Goal: Information Seeking & Learning: Check status

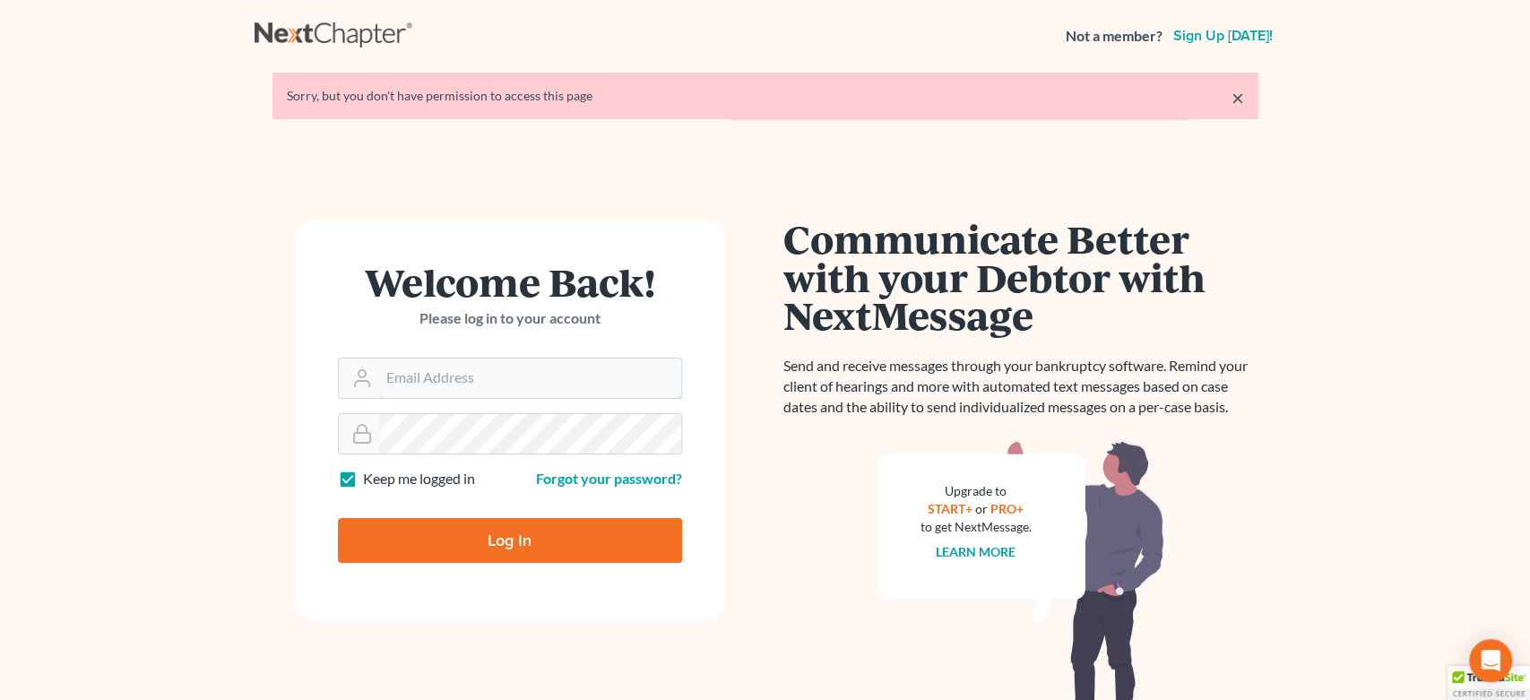
type input "[EMAIL_ADDRESS][DOMAIN_NAME]"
drag, startPoint x: 485, startPoint y: 531, endPoint x: 464, endPoint y: 526, distance: 21.1
click at [474, 529] on input "Log In" at bounding box center [510, 540] width 344 height 45
type input "Thinking..."
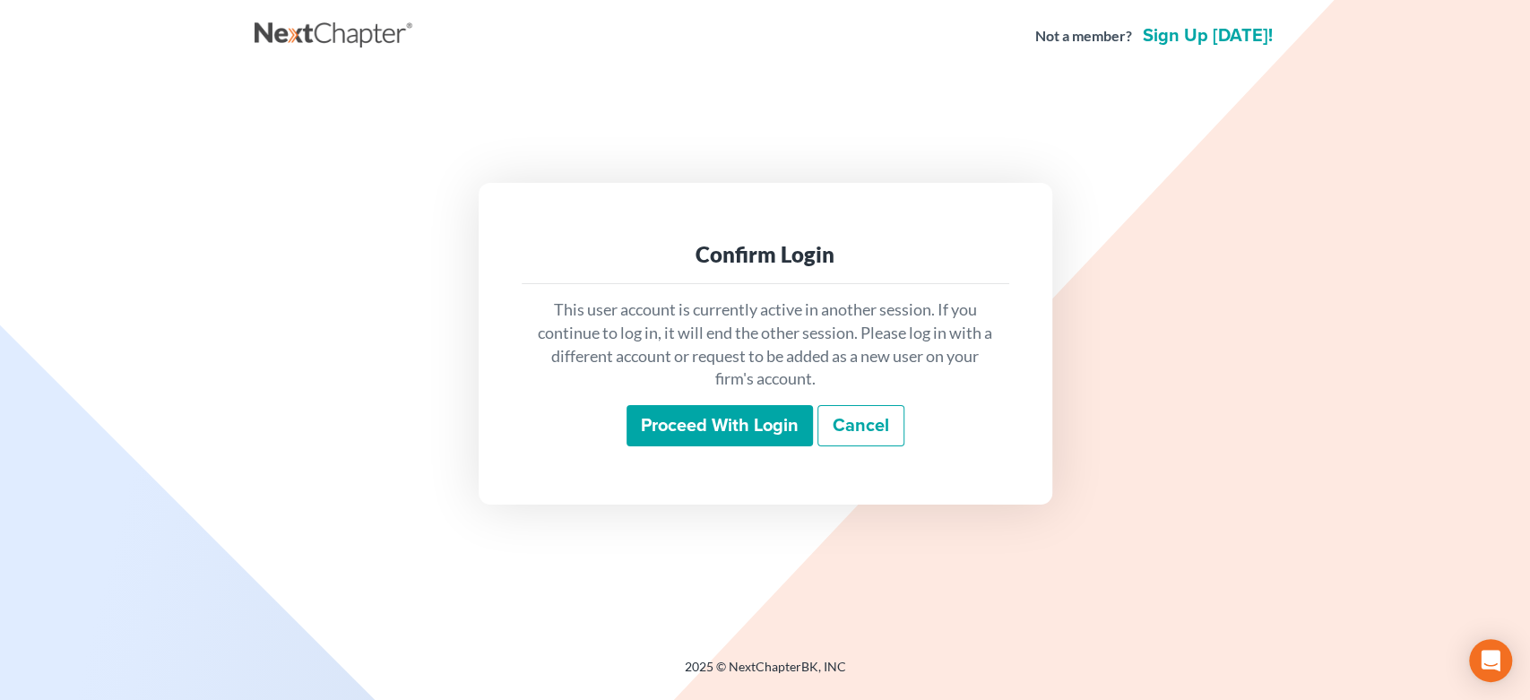
click at [660, 435] on input "Proceed with login" at bounding box center [719, 425] width 186 height 41
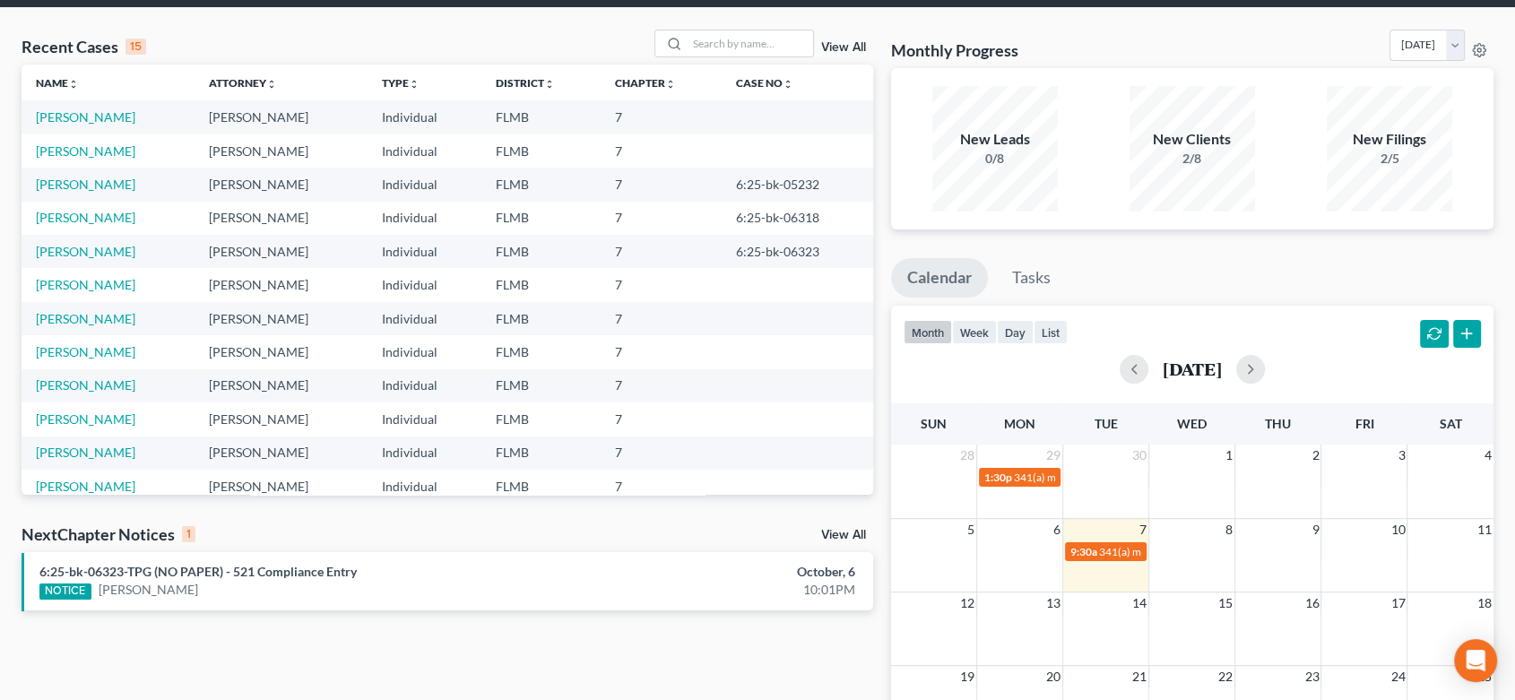
scroll to position [99, 0]
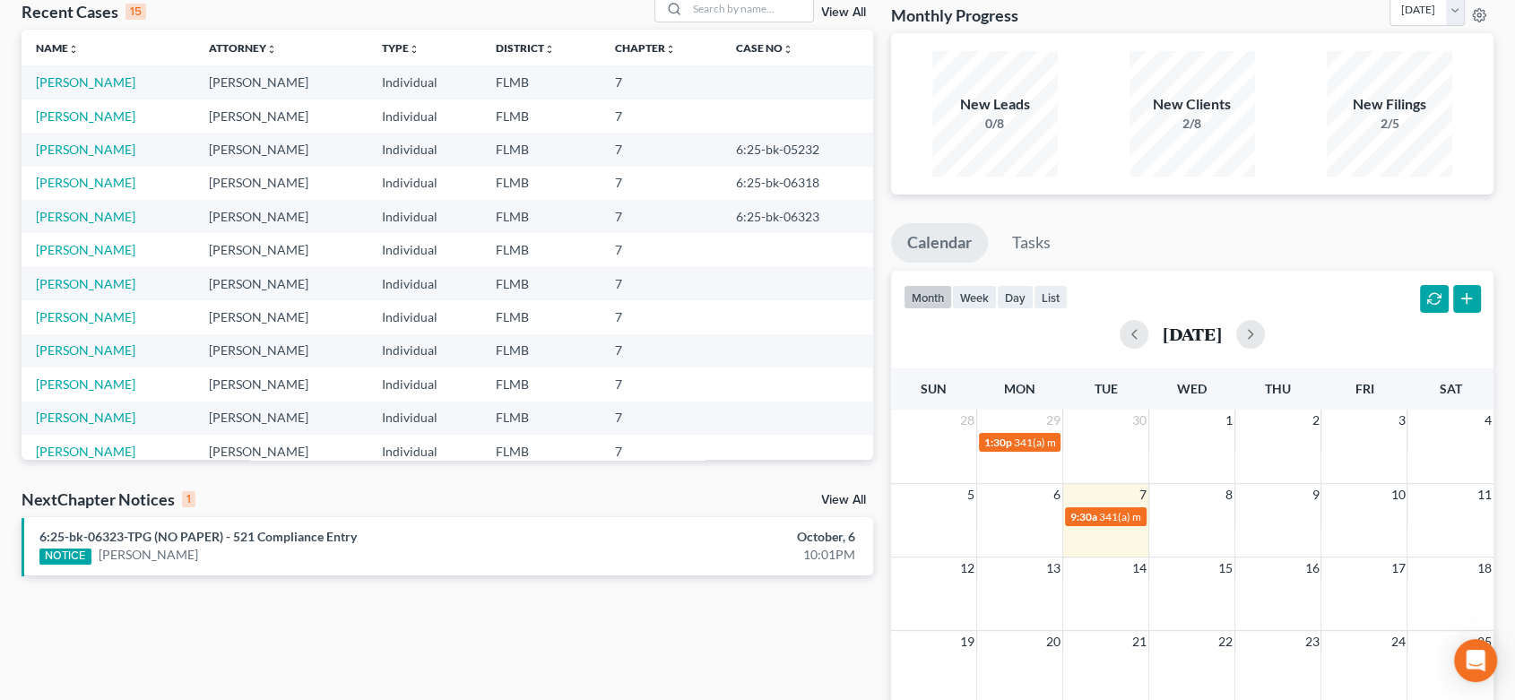
click at [261, 561] on div "NOTICE [PERSON_NAME]" at bounding box center [308, 555] width 538 height 19
click at [255, 541] on link "6:25-bk-06323-TPG (NO PAPER) - 521 Compliance Entry" at bounding box center [197, 536] width 317 height 15
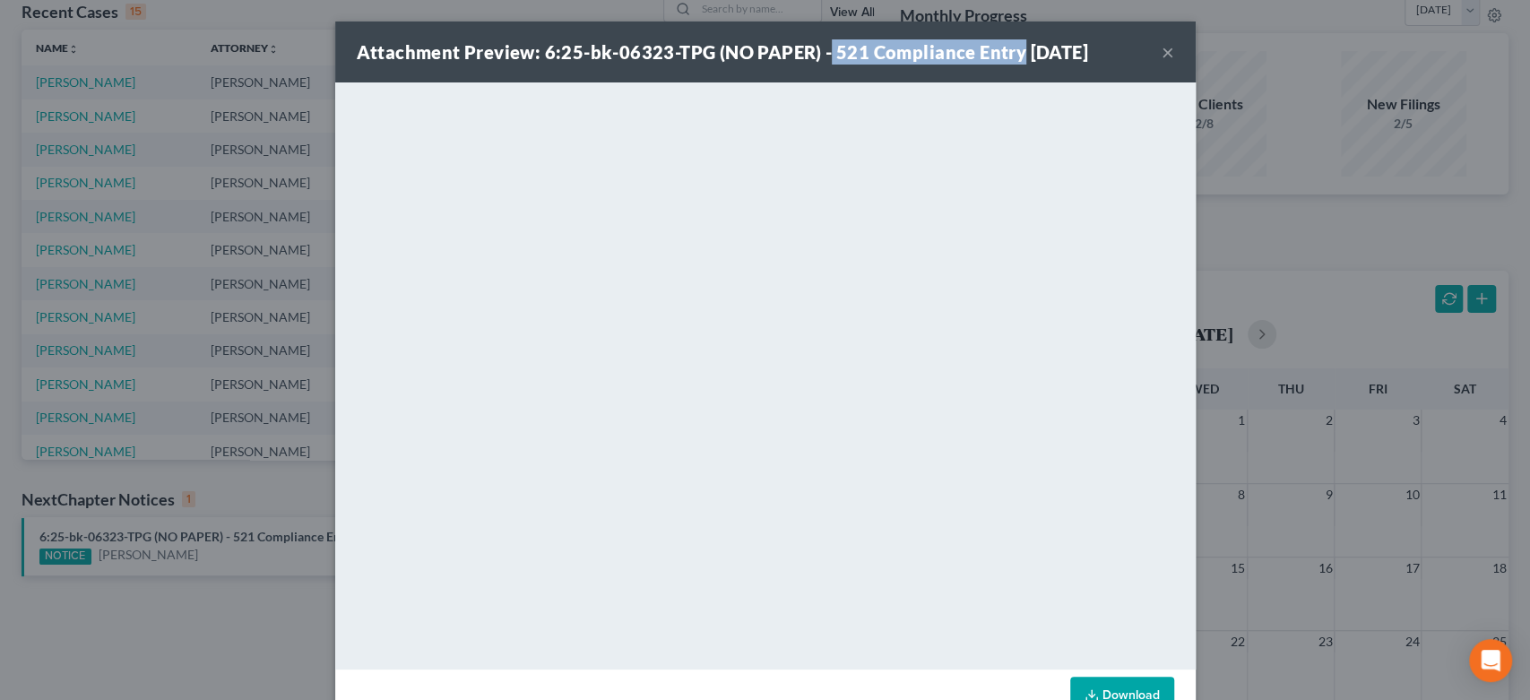
drag, startPoint x: 817, startPoint y: 47, endPoint x: 1005, endPoint y: 56, distance: 187.5
click at [1007, 53] on strong "Attachment Preview: 6:25-bk-06323-TPG (NO PAPER) - 521 Compliance Entry [DATE]" at bounding box center [722, 52] width 731 height 22
copy strong "521 Compliance Entry"
click at [1162, 58] on button "×" at bounding box center [1168, 52] width 13 height 22
